Goal: Book appointment/travel/reservation

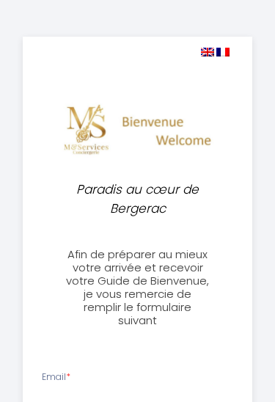
select select
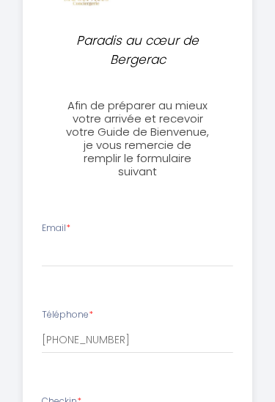
scroll to position [149, 0]
click at [128, 259] on input "Email *" at bounding box center [137, 253] width 191 height 26
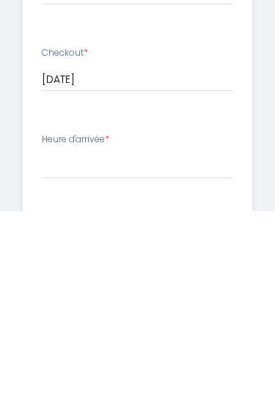
type input "[EMAIL_ADDRESS][DOMAIN_NAME]"
click at [158, 341] on select "17:00 17:30 18:00 18:30 19:00 19:30 20:00 20:30 21:00 21:30 22:00 22:30 23:00 2…" at bounding box center [137, 355] width 191 height 28
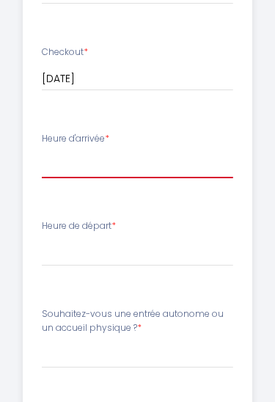
select select "17:00"
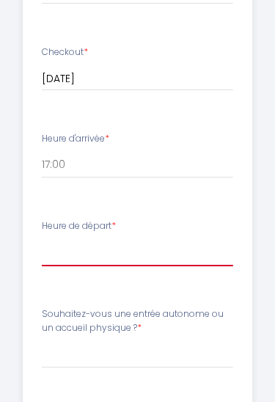
click at [155, 239] on select "00:00 00:30 01:00 01:30 02:00 02:30 03:00 03:30 04:00 04:30 05:00 05:30 06:00 0…" at bounding box center [137, 252] width 191 height 28
select select "10:00"
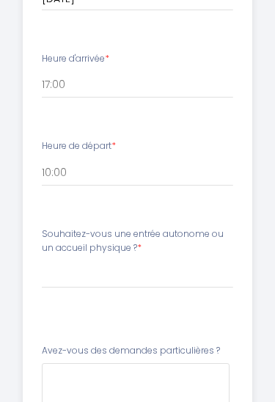
scroll to position [665, 0]
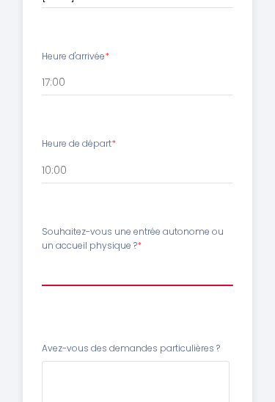
click at [155, 268] on select "[PERSON_NAME]-vous une entrée autonome ou un accueil physique ? Entrée Autonome…" at bounding box center [137, 273] width 191 height 28
select select "Entrée Autonome"
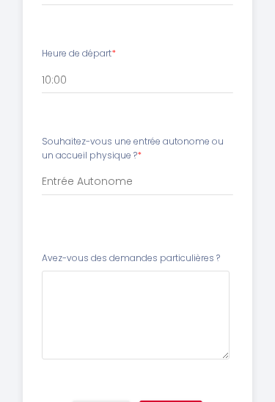
scroll to position [756, 0]
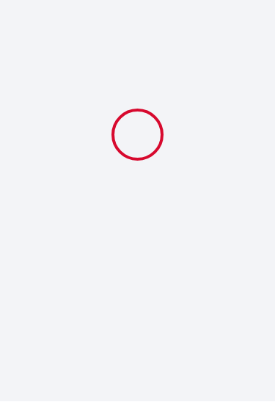
scroll to position [1, 0]
select select "10:00"
select select "Entrée Autonome"
